Goal: Task Accomplishment & Management: Complete application form

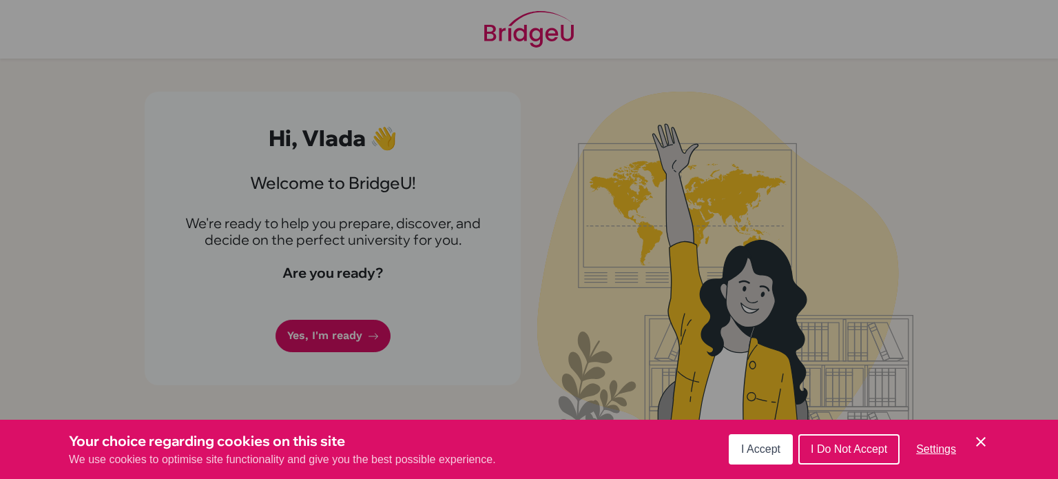
click at [769, 450] on span "I Accept" at bounding box center [760, 449] width 39 height 12
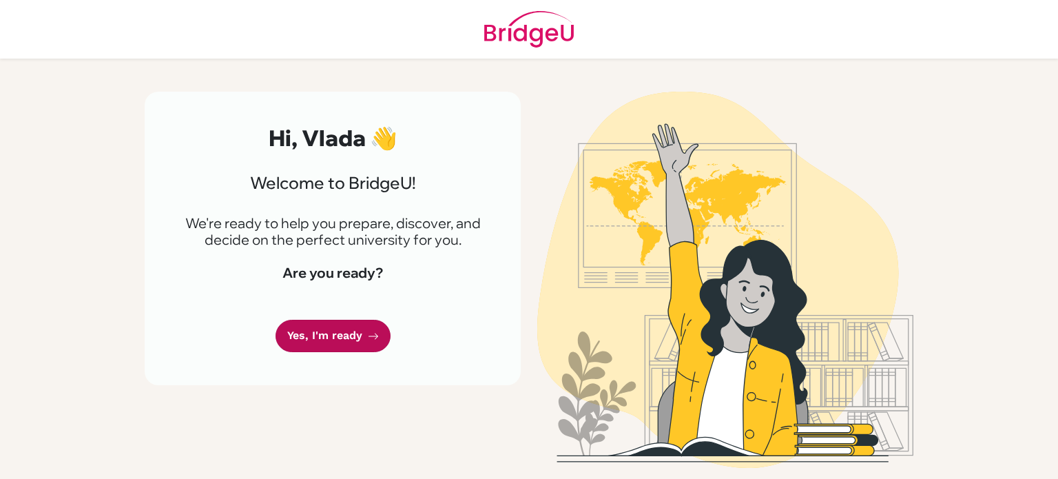
click at [350, 335] on link "Yes, I'm ready" at bounding box center [332, 335] width 115 height 32
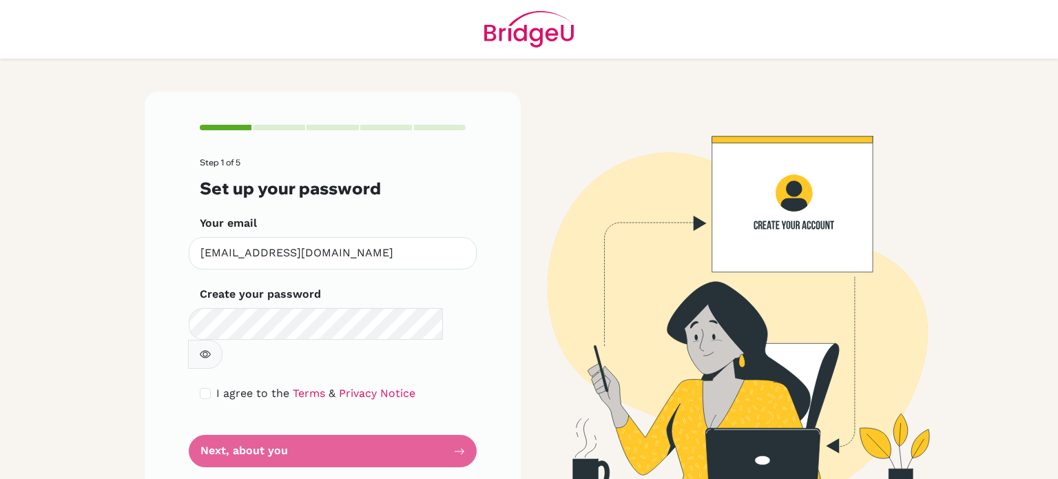
scroll to position [3, 0]
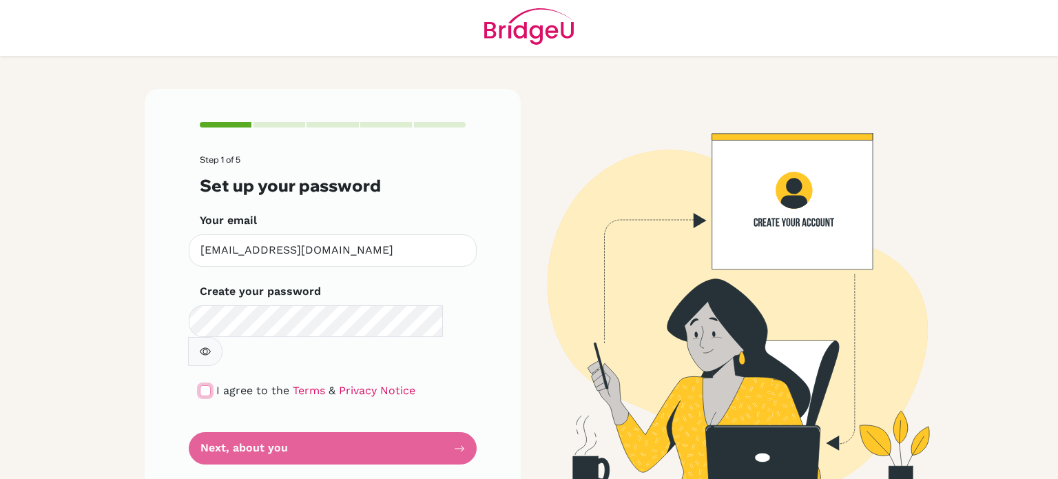
click at [200, 385] on input "checkbox" at bounding box center [205, 390] width 11 height 11
checkbox input "true"
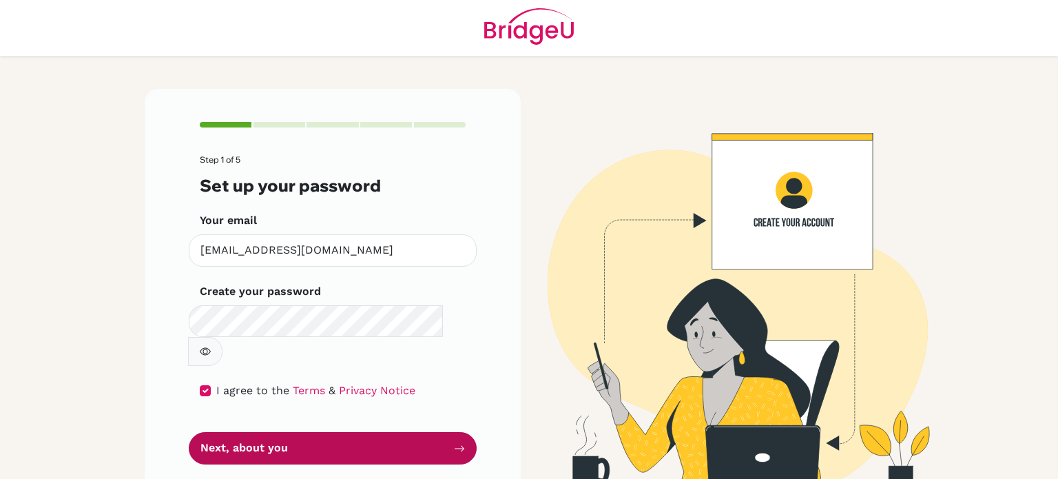
click at [253, 432] on button "Next, about you" at bounding box center [333, 448] width 288 height 32
